Goal: Transaction & Acquisition: Purchase product/service

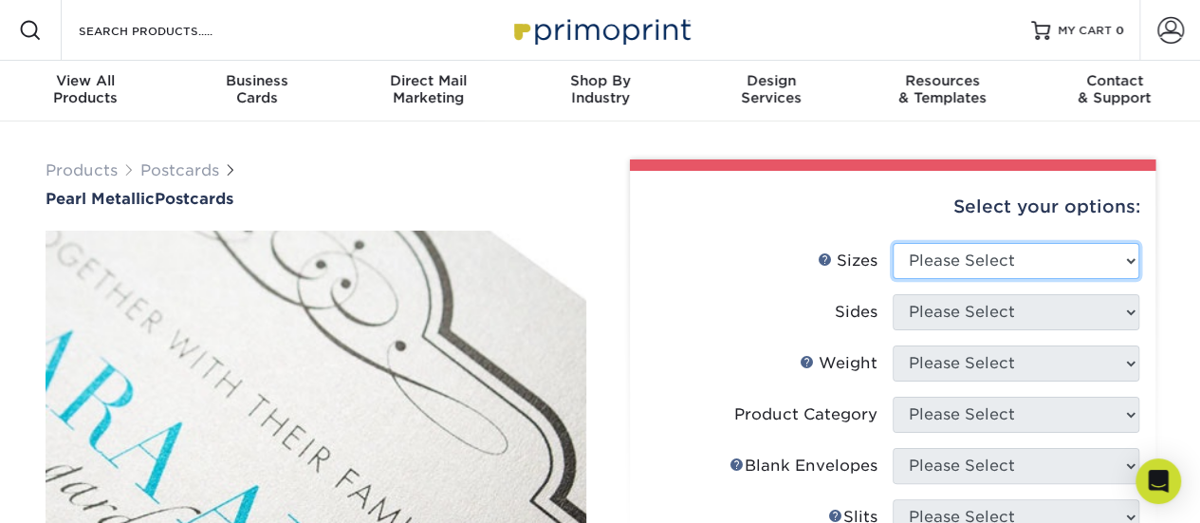
click at [916, 262] on select "Please Select 2" x 4" 2" x 6" 3.5" x 8.5" 4" x 6" 4" x 8.5" 4" x 9" 4.25" x 5.5…" at bounding box center [1016, 261] width 247 height 36
select select "4.00x6.00"
click at [893, 243] on select "Please Select 2" x 4" 2" x 6" 3.5" x 8.5" 4" x 6" 4" x 8.5" 4" x 9" 4.25" x 5.5…" at bounding box center [1016, 261] width 247 height 36
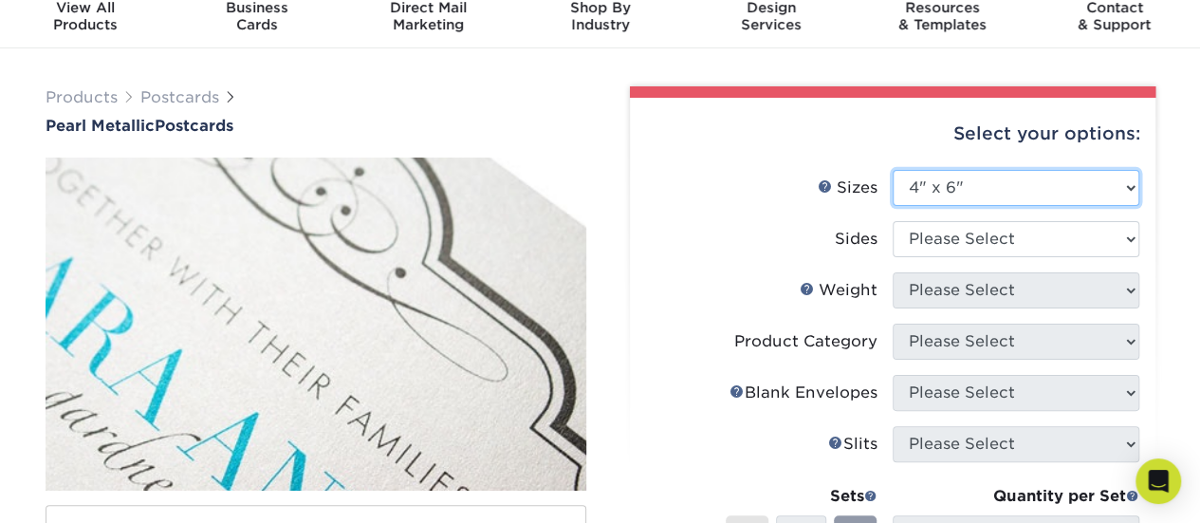
scroll to position [75, 0]
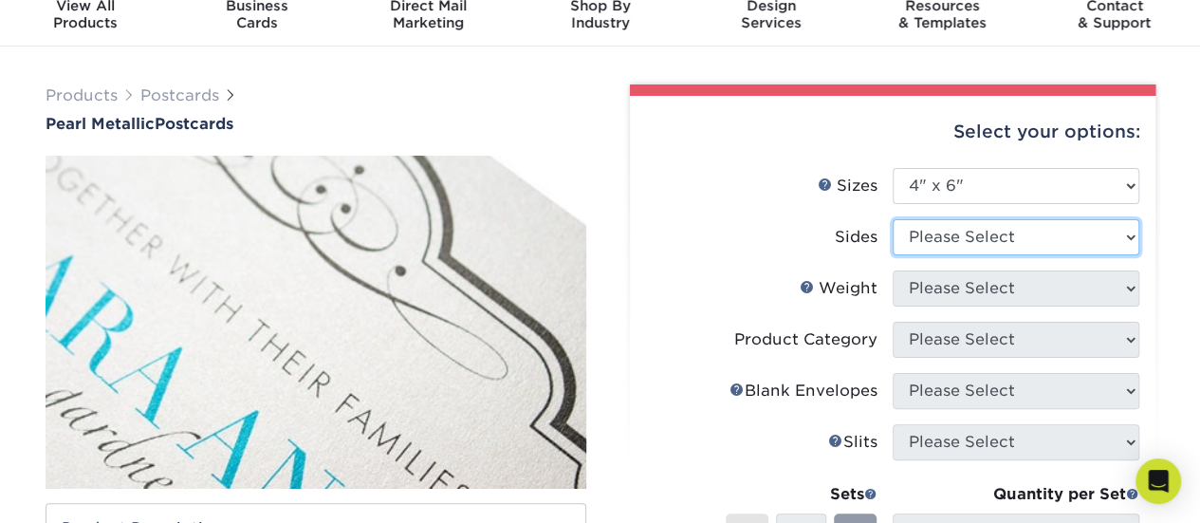
click at [966, 246] on select "Please Select Print Both Sides Print Front Only" at bounding box center [1016, 237] width 247 height 36
click at [893, 219] on select "Please Select Print Both Sides Print Front Only" at bounding box center [1016, 237] width 247 height 36
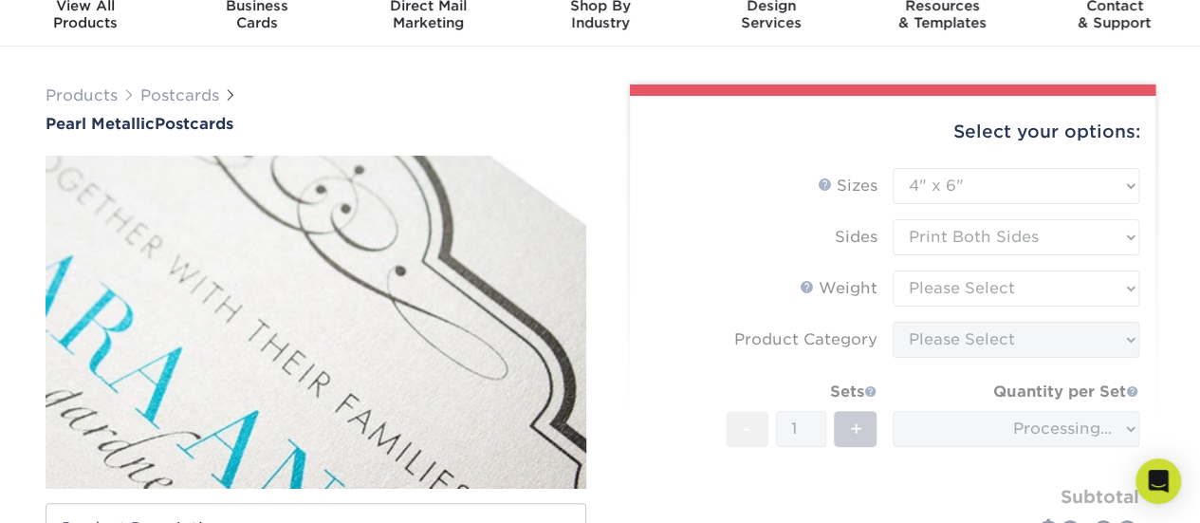
click at [941, 236] on form "Sizes Help Sizes Please Select 2" x 4" 2" x 6" 3.5" x 8.5" 4" x 6" 4" x 8.5" 4"…" at bounding box center [892, 381] width 495 height 426
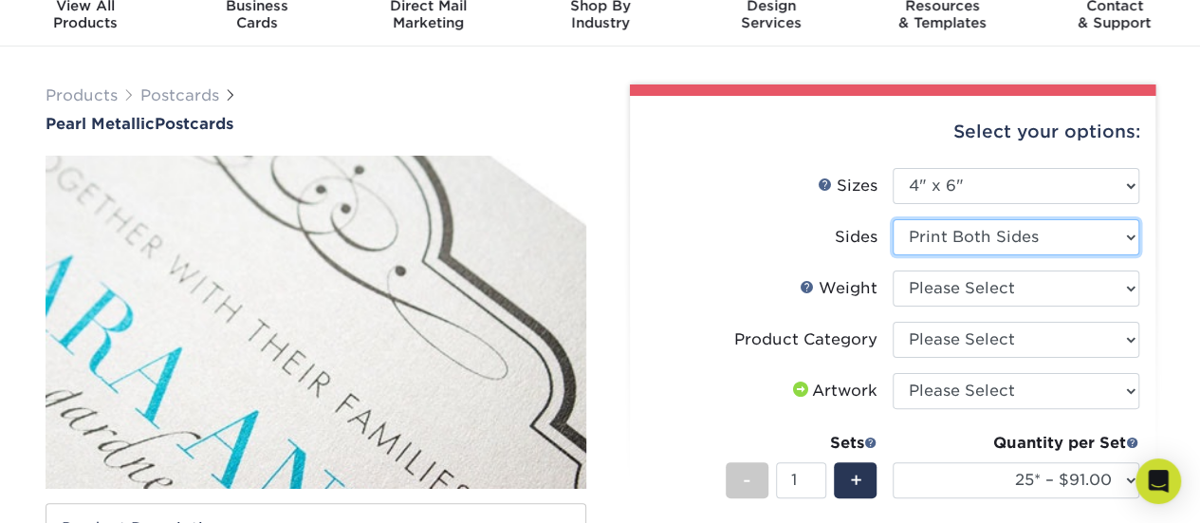
click at [998, 232] on select "Please Select Print Both Sides Print Front Only" at bounding box center [1016, 237] width 247 height 36
select select "32d3c223-f82c-492b-b915-ba065a00862f"
click at [893, 219] on select "Please Select Print Both Sides Print Front Only" at bounding box center [1016, 237] width 247 height 36
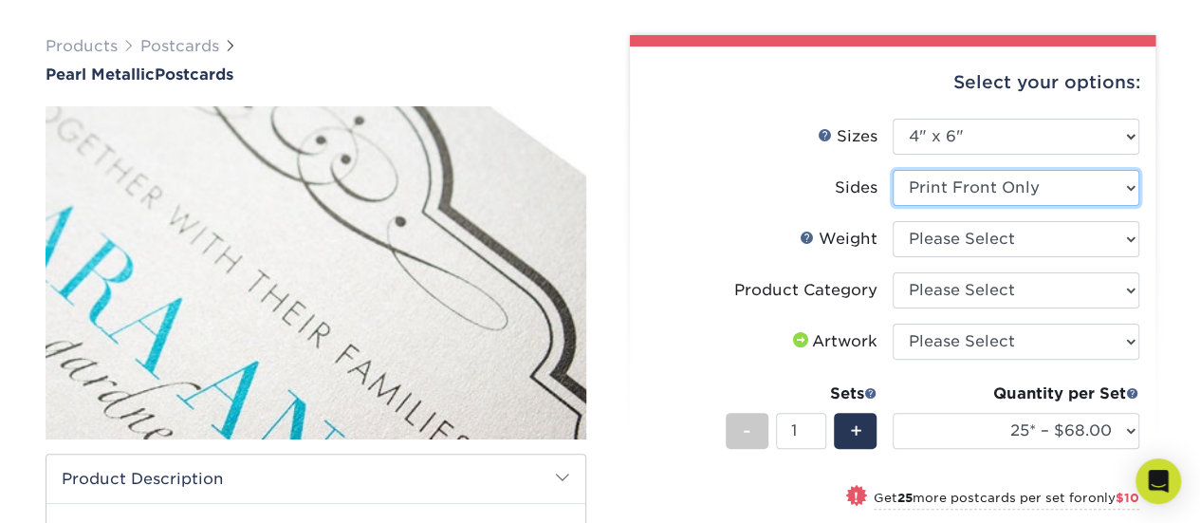
scroll to position [125, 0]
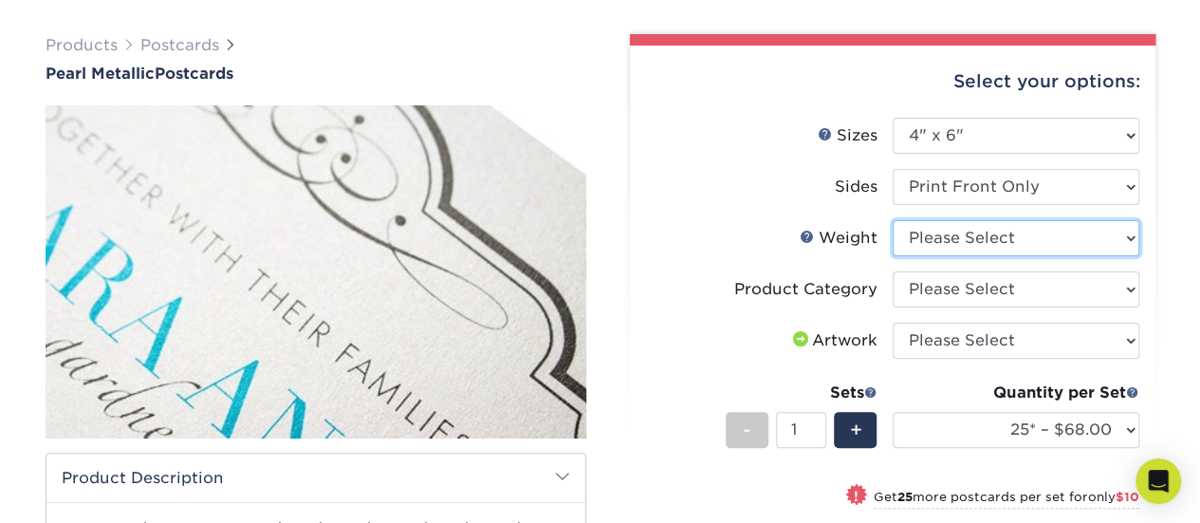
click at [941, 246] on select "Please Select 14PTPM" at bounding box center [1016, 238] width 247 height 36
select select "14PTPM"
click at [893, 220] on select "Please Select 14PTPM" at bounding box center [1016, 238] width 247 height 36
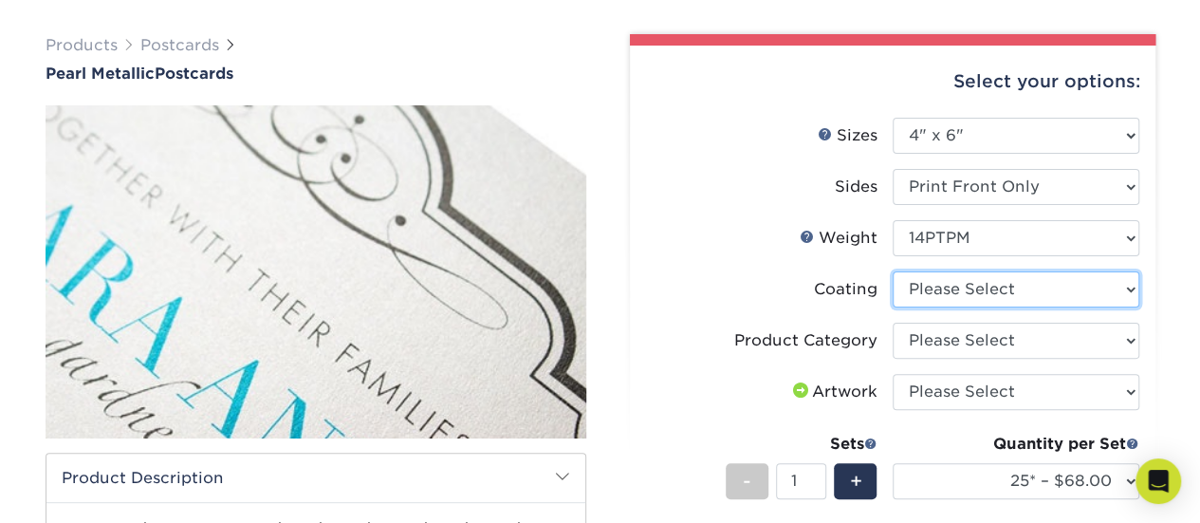
click at [948, 291] on select at bounding box center [1016, 289] width 247 height 36
click at [913, 295] on select at bounding box center [1016, 289] width 247 height 36
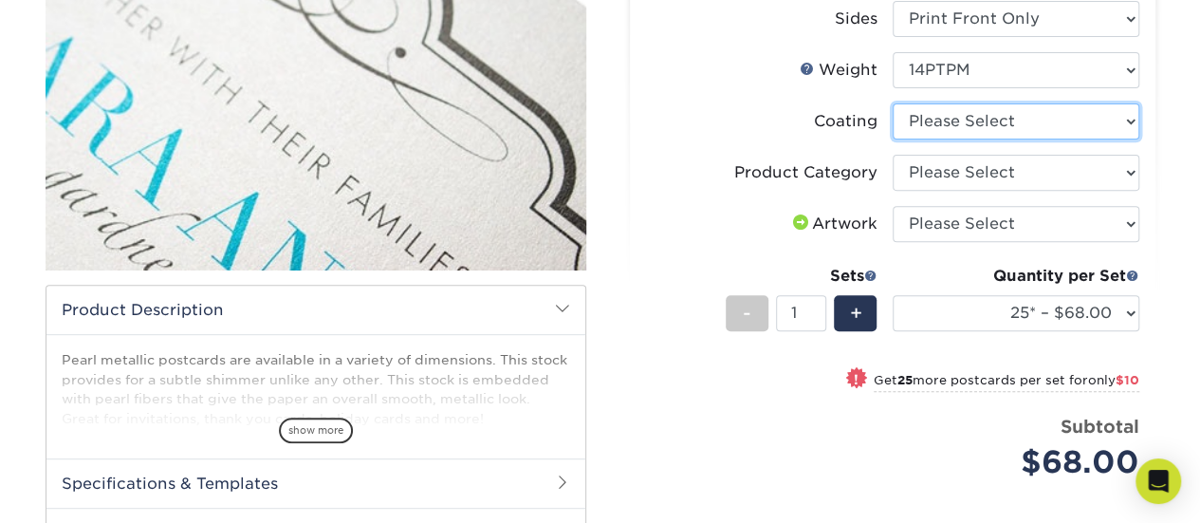
scroll to position [295, 0]
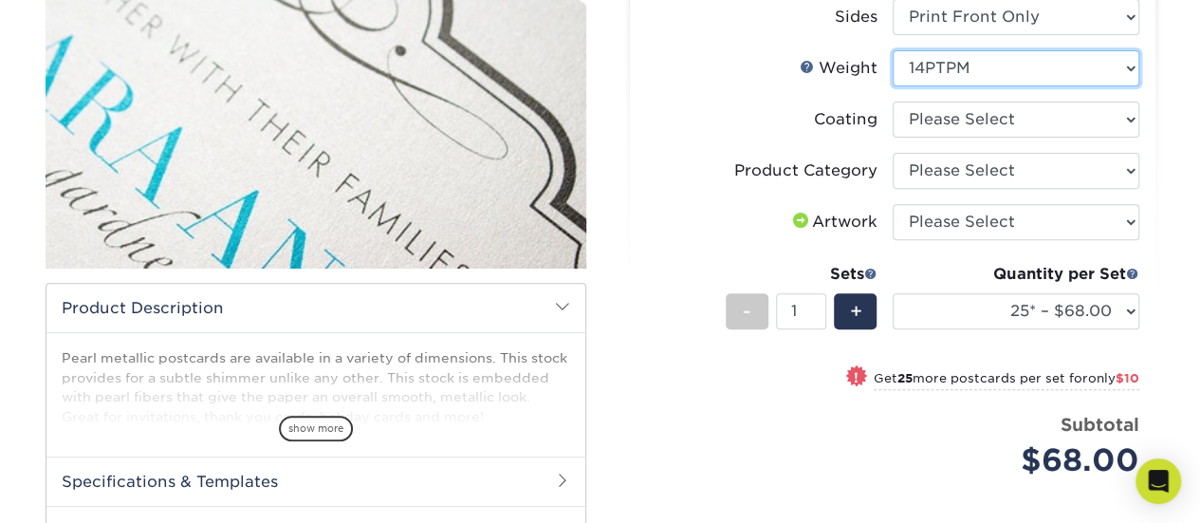
click at [922, 79] on select "Please Select 14PTPM" at bounding box center [1016, 68] width 247 height 36
click at [895, 68] on select "Please Select 14PTPM" at bounding box center [1016, 68] width 247 height 36
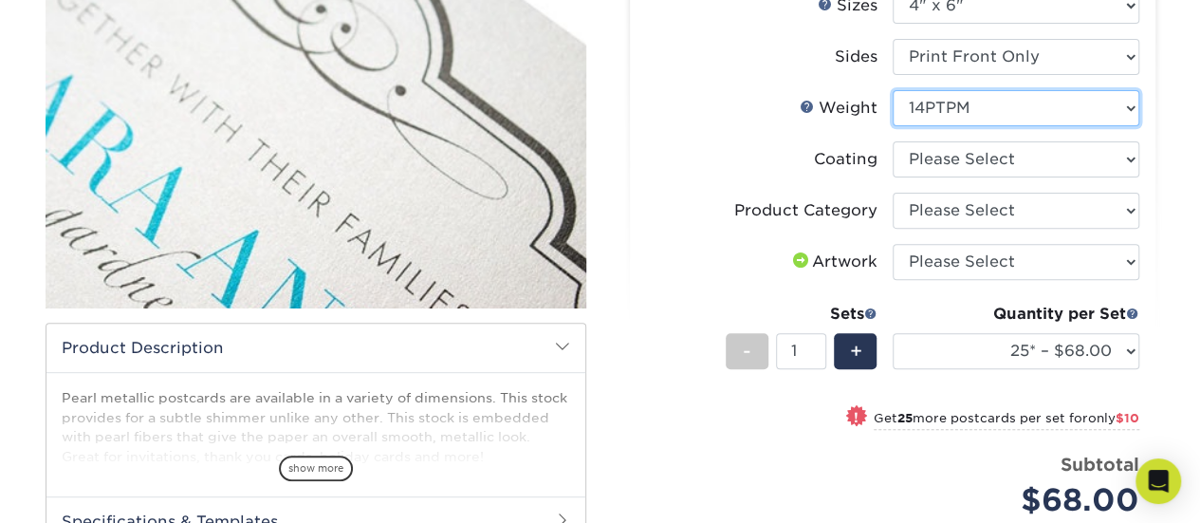
scroll to position [265, 0]
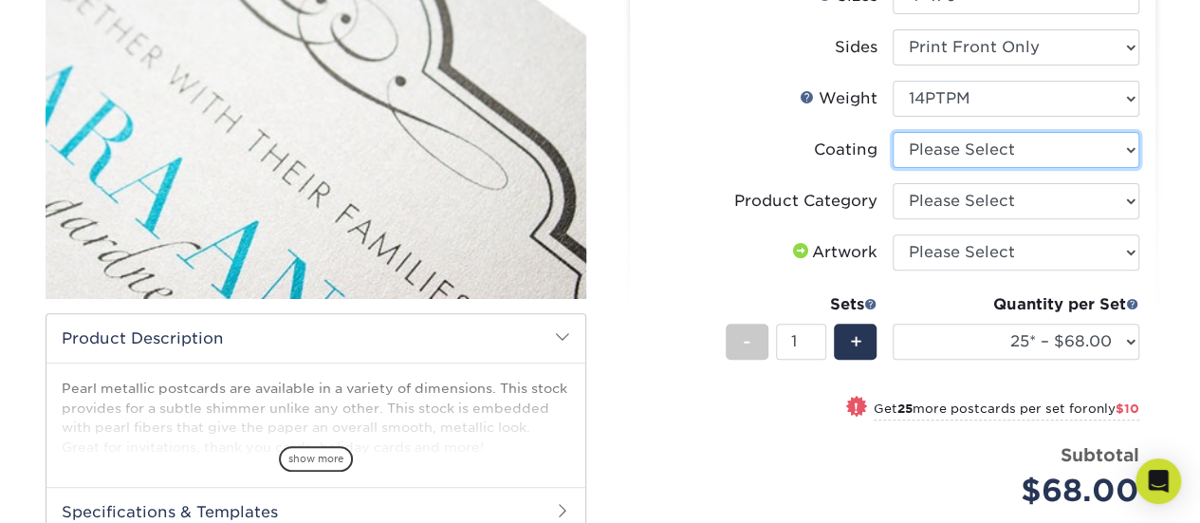
click at [914, 156] on select at bounding box center [1016, 150] width 247 height 36
select select "3e7618de-abca-4bda-9f97-8b9129e913d8"
click at [893, 132] on select at bounding box center [1016, 150] width 247 height 36
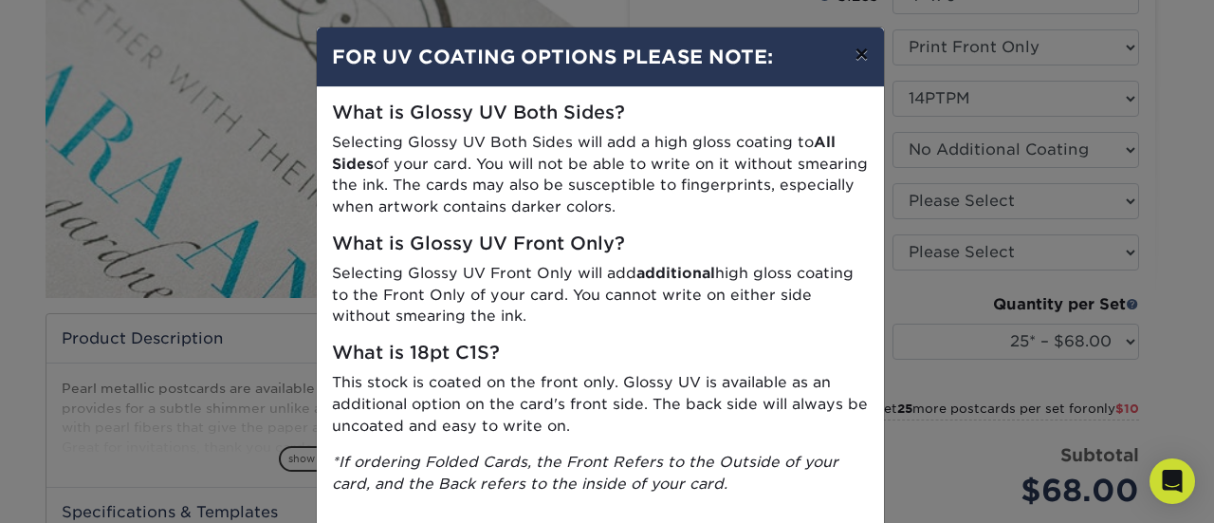
click at [861, 52] on button "×" at bounding box center [861, 54] width 44 height 53
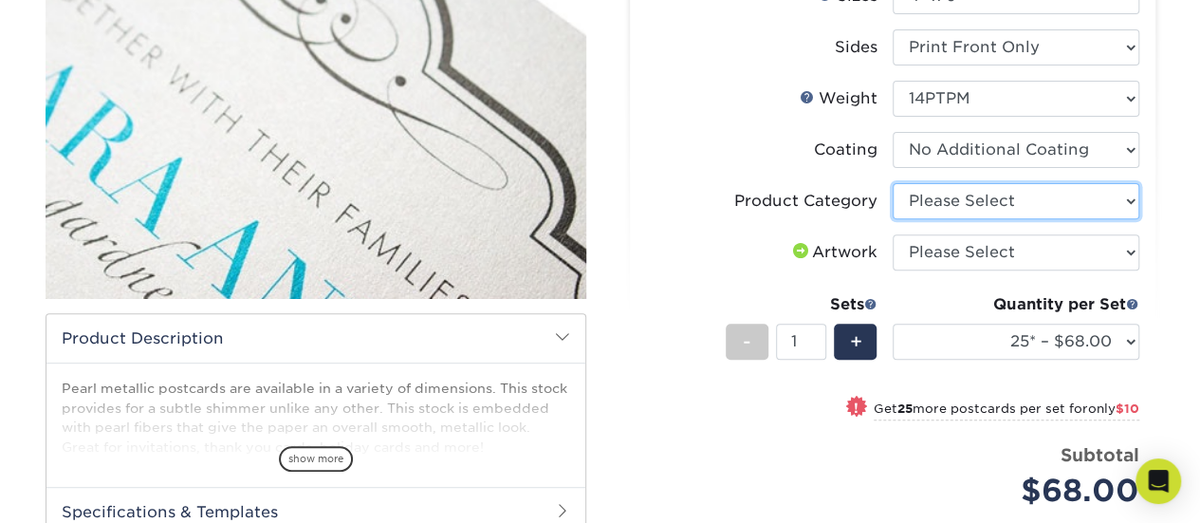
click at [920, 197] on select "Please Select Postcards" at bounding box center [1016, 201] width 247 height 36
select select "9b7272e0-d6c8-4c3c-8e97-d3a1bcdab858"
click at [893, 183] on select "Please Select Postcards" at bounding box center [1016, 201] width 247 height 36
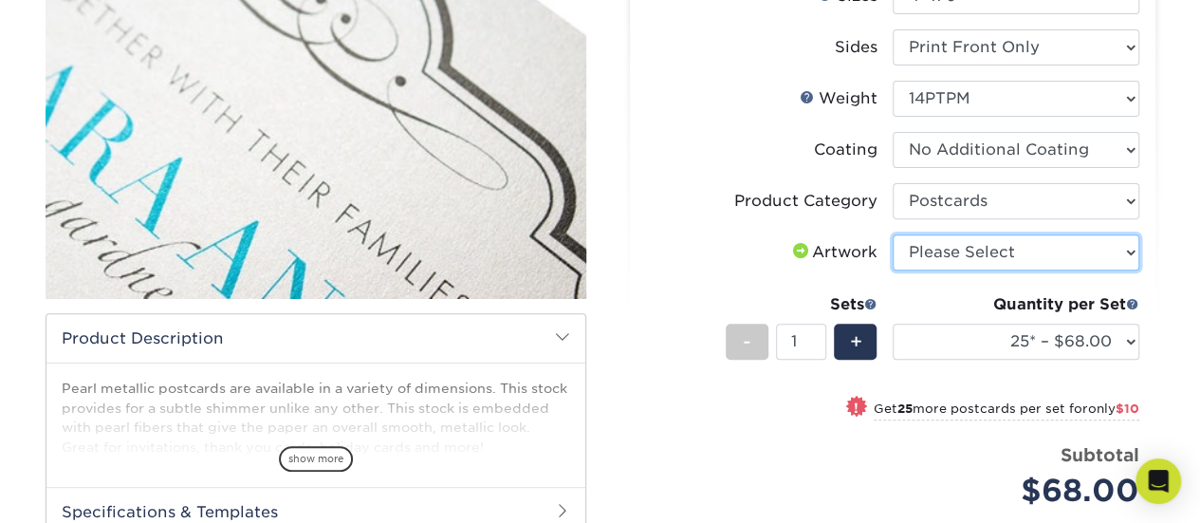
click at [919, 242] on select "Please Select I will upload files I need a design - $150" at bounding box center [1016, 252] width 247 height 36
select select "upload"
click at [893, 234] on select "Please Select I will upload files I need a design - $150" at bounding box center [1016, 252] width 247 height 36
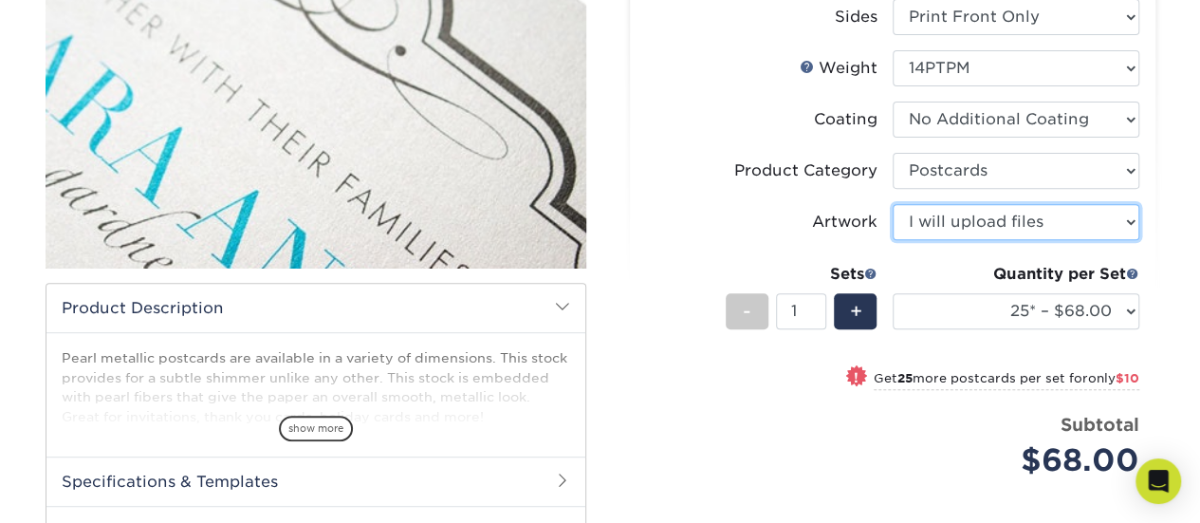
scroll to position [296, 0]
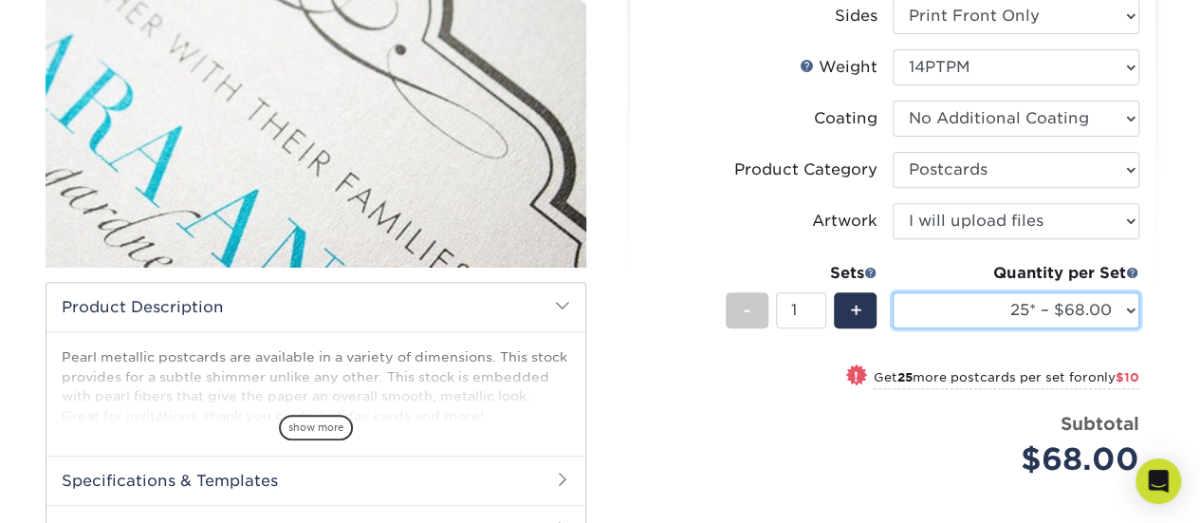
click at [975, 304] on select "25* – $68.00 50* – $78.00 75* – $115.00 100* – $125.00 250* – $172.00 500* – $2…" at bounding box center [1016, 310] width 247 height 36
select select "50* – $78.00"
click at [893, 292] on select "25* – $68.00 50* – $78.00 75* – $115.00 100* – $125.00 250* – $172.00 500* – $2…" at bounding box center [1016, 310] width 247 height 36
